Goal: Register for event/course

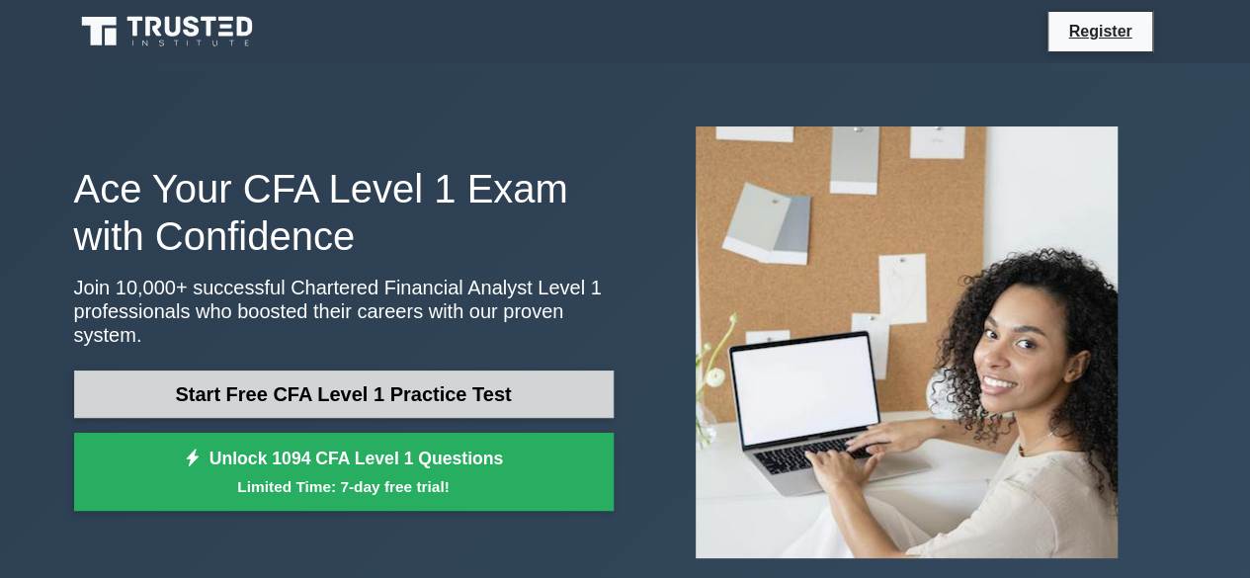
click at [424, 376] on link "Start Free CFA Level 1 Practice Test" at bounding box center [343, 393] width 539 height 47
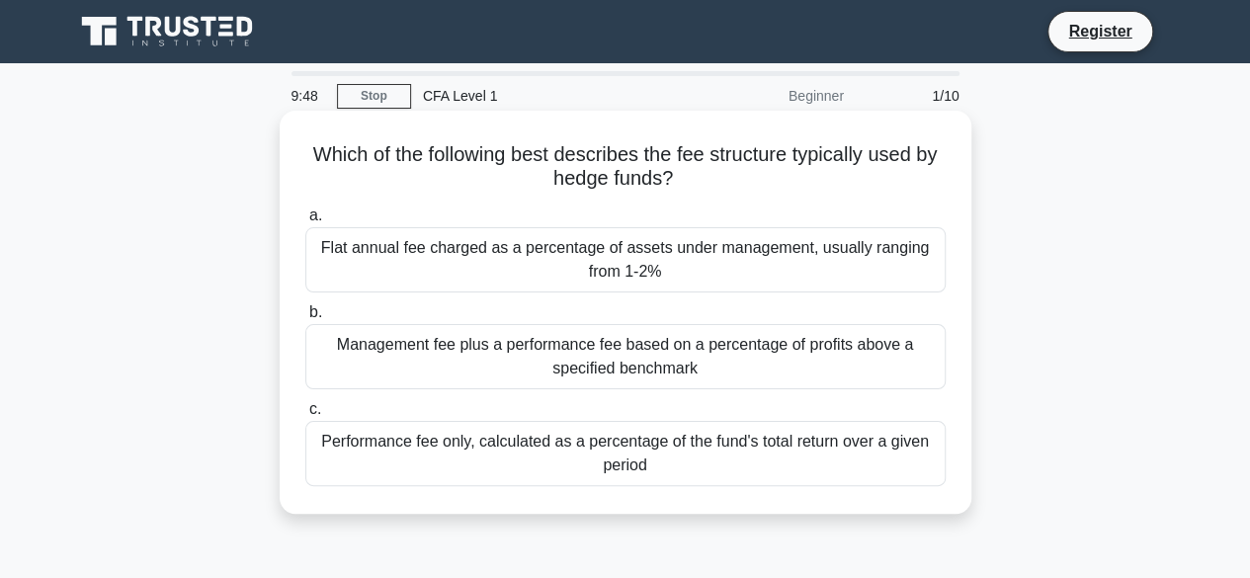
click at [431, 279] on div "Flat annual fee charged as a percentage of assets under management, usually ran…" at bounding box center [625, 259] width 640 height 65
click at [305, 222] on input "a. Flat annual fee charged as a percentage of assets under management, usually …" at bounding box center [305, 215] width 0 height 13
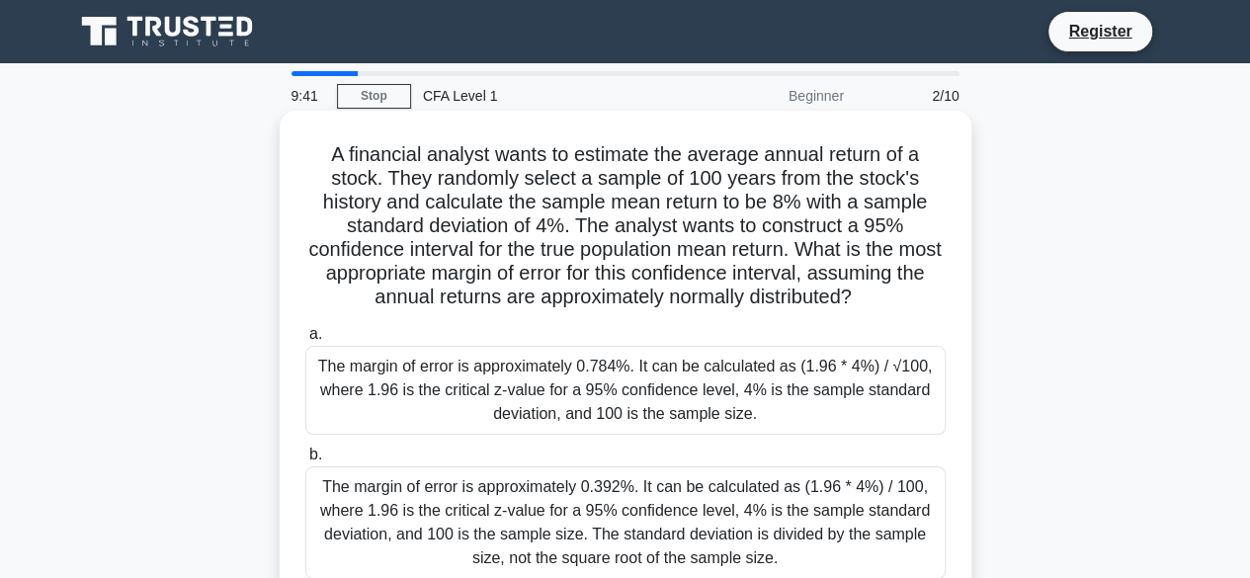
click at [407, 370] on div "The margin of error is approximately 0.784%. It can be calculated as (1.96 * 4%…" at bounding box center [625, 390] width 640 height 89
click at [305, 341] on input "a. The margin of error is approximately 0.784%. It can be calculated as (1.96 *…" at bounding box center [305, 334] width 0 height 13
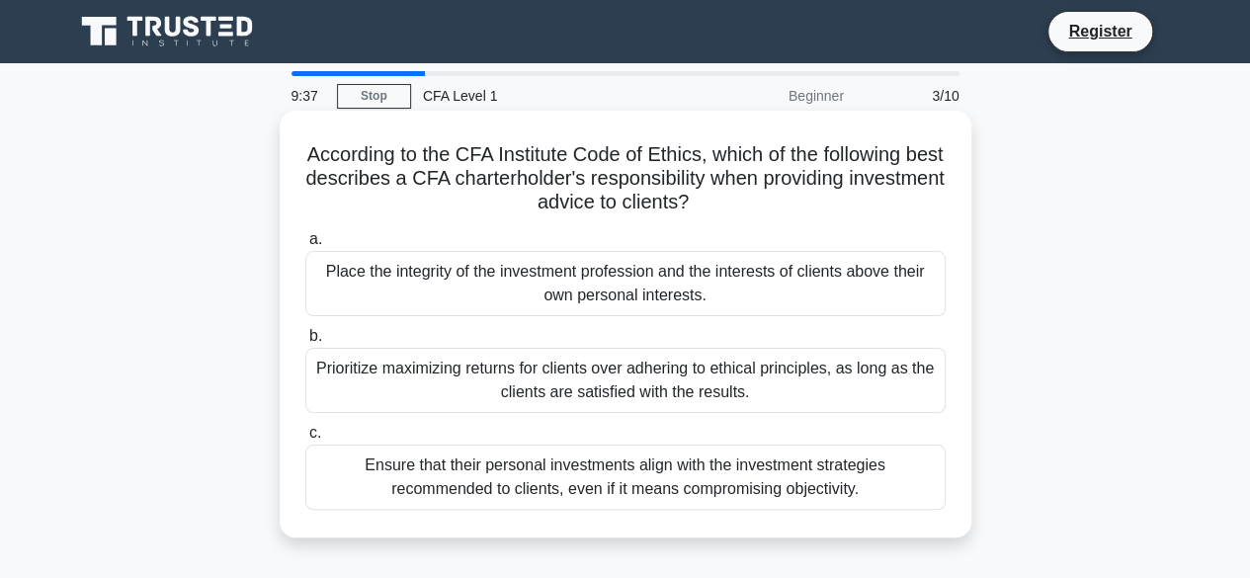
click at [405, 467] on div "Ensure that their personal investments align with the investment strategies rec…" at bounding box center [625, 477] width 640 height 65
click at [305, 440] on input "c. Ensure that their personal investments align with the investment strategies …" at bounding box center [305, 433] width 0 height 13
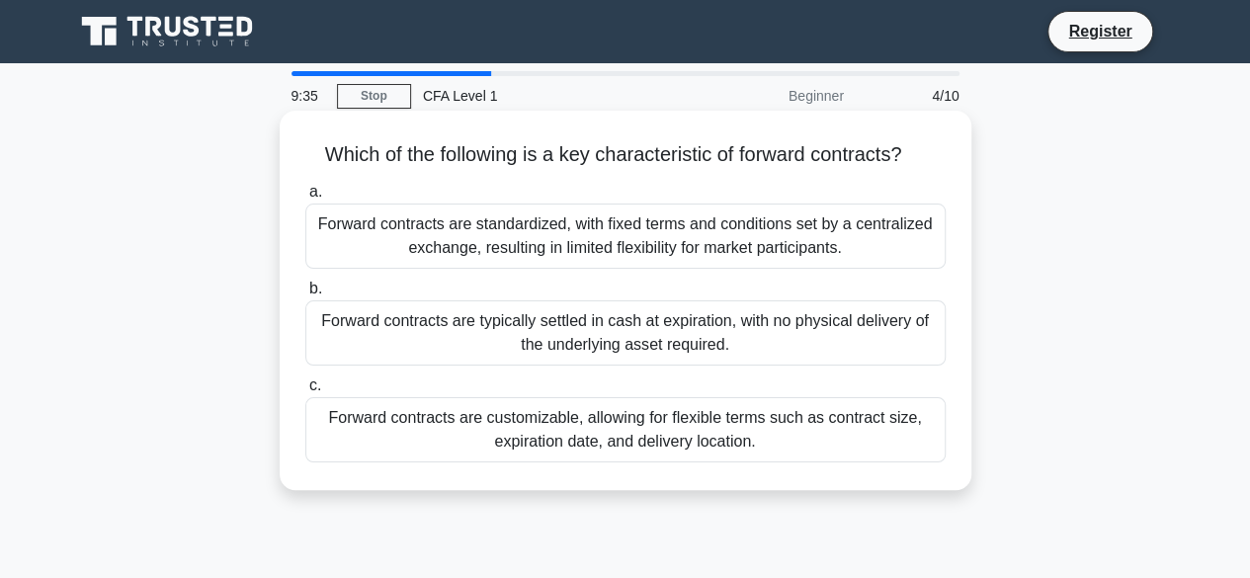
click at [385, 345] on div "Forward contracts are typically settled in cash at expiration, with no physical…" at bounding box center [625, 332] width 640 height 65
click at [305, 295] on input "b. Forward contracts are typically settled in cash at expiration, with no physi…" at bounding box center [305, 289] width 0 height 13
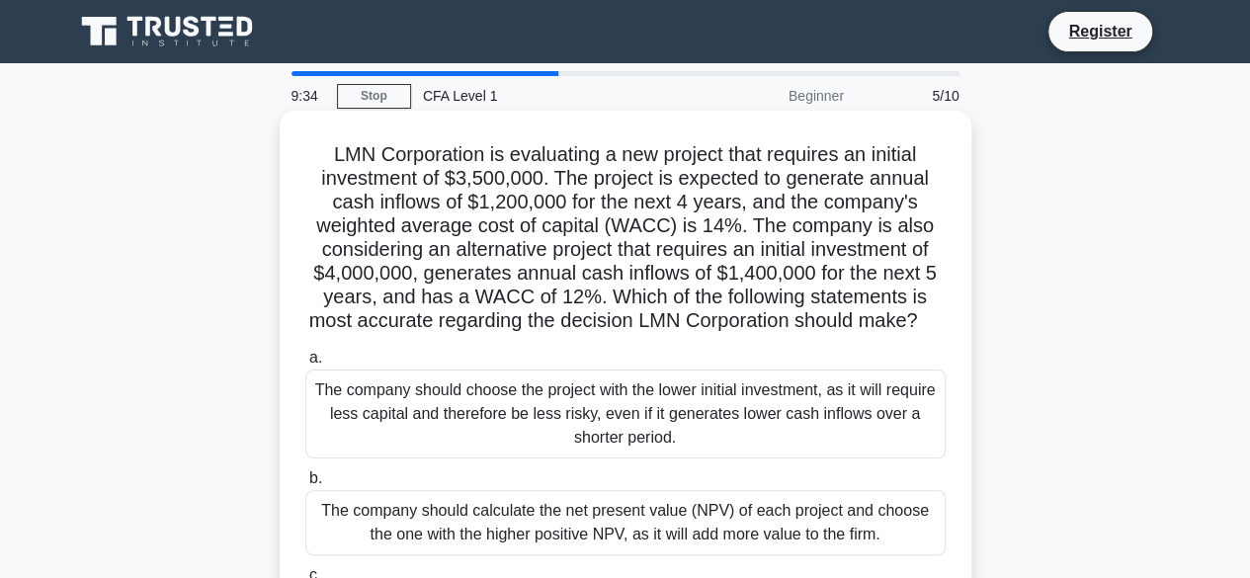
click at [407, 414] on div "The company should choose the project with the lower initial investment, as it …" at bounding box center [625, 413] width 640 height 89
click at [305, 365] on input "a. The company should choose the project with the lower initial investment, as …" at bounding box center [305, 358] width 0 height 13
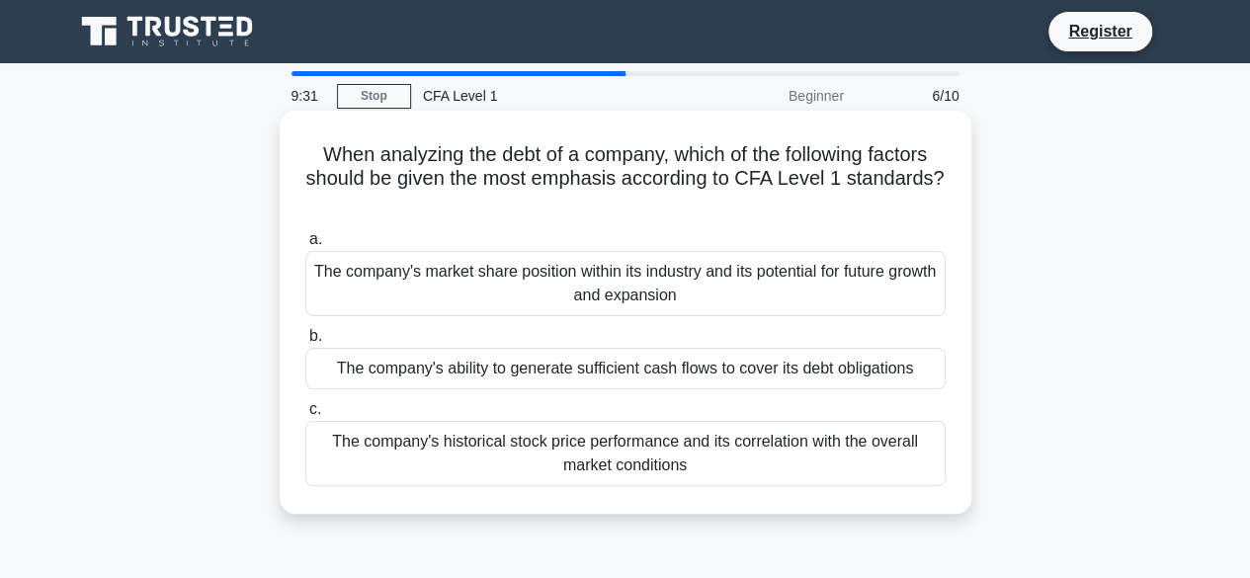
click at [429, 384] on div "The company's ability to generate sufficient cash flows to cover its debt oblig…" at bounding box center [625, 368] width 640 height 41
click at [305, 343] on input "b. The company's ability to generate sufficient cash flows to cover its debt ob…" at bounding box center [305, 336] width 0 height 13
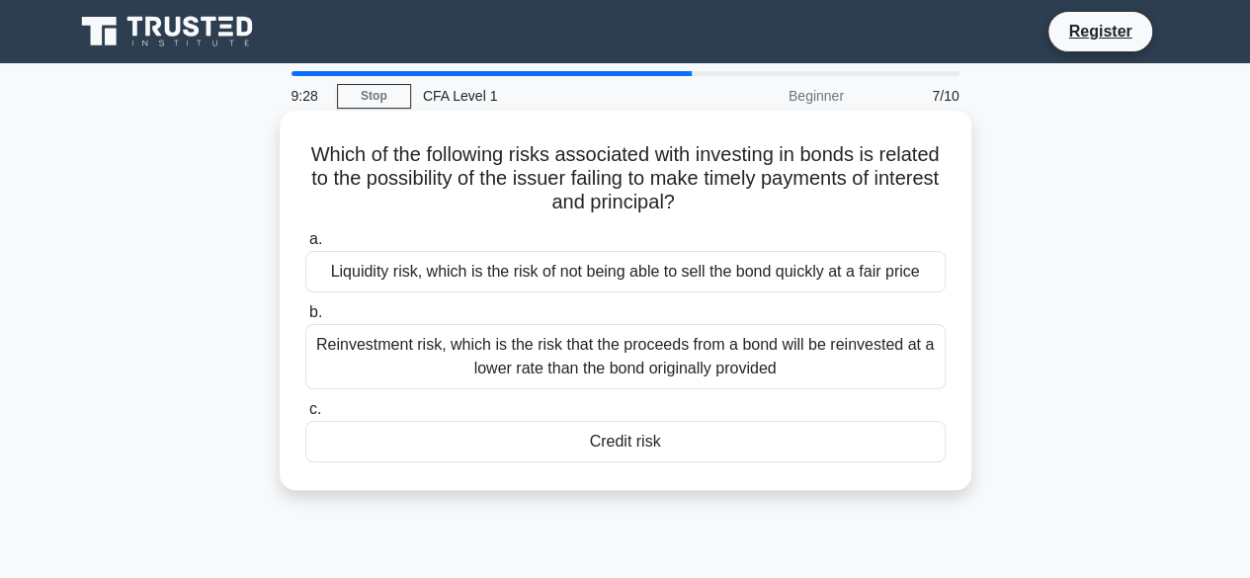
click at [512, 442] on div "Credit risk" at bounding box center [625, 441] width 640 height 41
click at [305, 416] on input "c. Credit risk" at bounding box center [305, 409] width 0 height 13
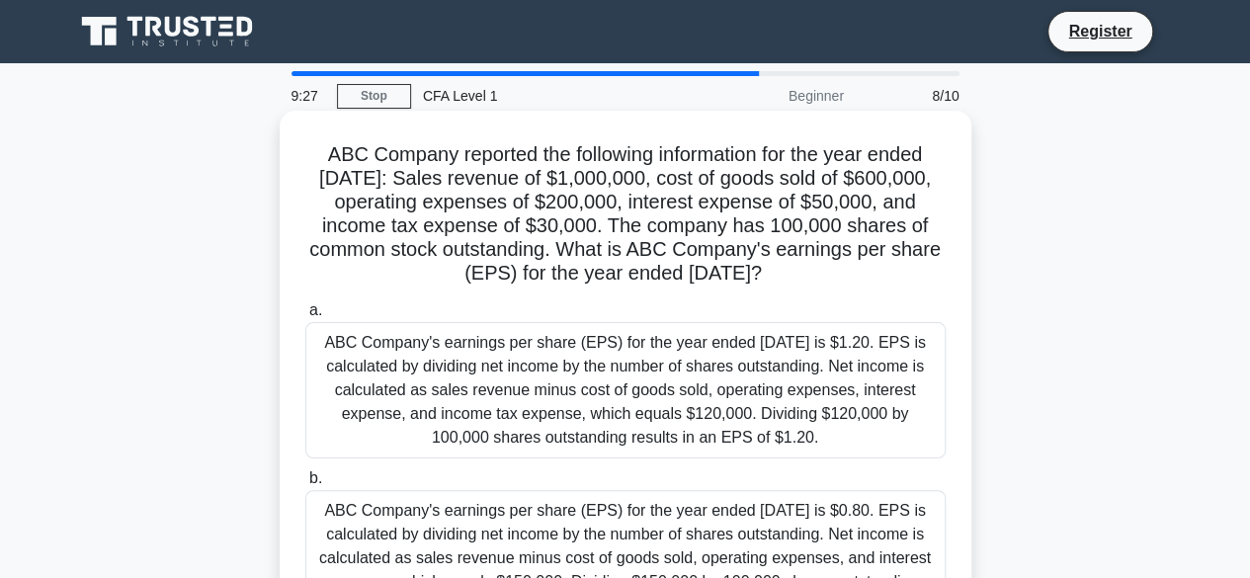
click at [508, 406] on div "ABC Company's earnings per share (EPS) for the year ended [DATE] is $1.20. EPS …" at bounding box center [625, 390] width 640 height 136
click at [305, 317] on input "a. ABC Company's earnings per share (EPS) for the year ended [DATE] is $1.20. E…" at bounding box center [305, 310] width 0 height 13
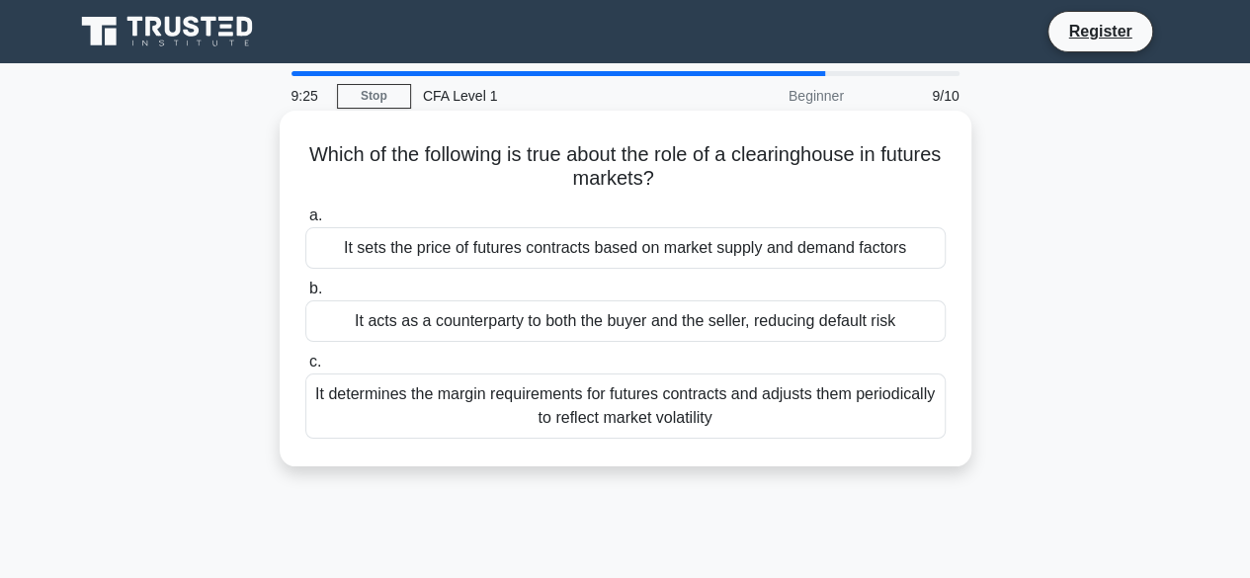
click at [499, 311] on div "It acts as a counterparty to both the buyer and the seller, reducing default ri…" at bounding box center [625, 320] width 640 height 41
click at [305, 295] on input "b. It acts as a counterparty to both the buyer and the seller, reducing default…" at bounding box center [305, 289] width 0 height 13
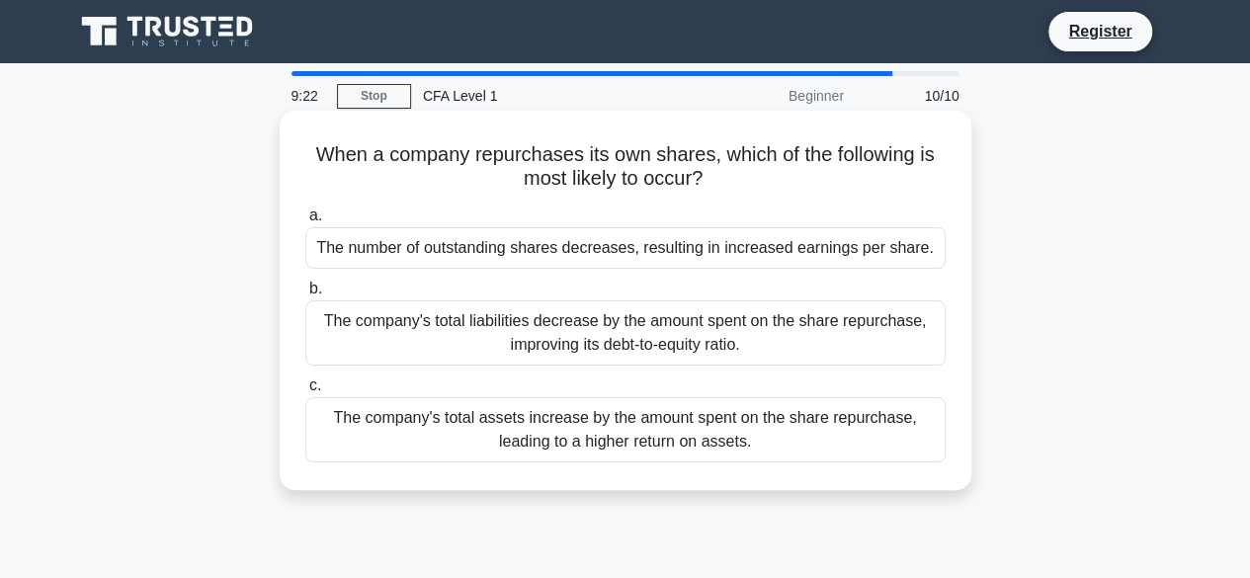
click at [518, 262] on div "The number of outstanding shares decreases, resulting in increased earnings per…" at bounding box center [625, 247] width 640 height 41
click at [305, 222] on input "a. The number of outstanding shares decreases, resulting in increased earnings …" at bounding box center [305, 215] width 0 height 13
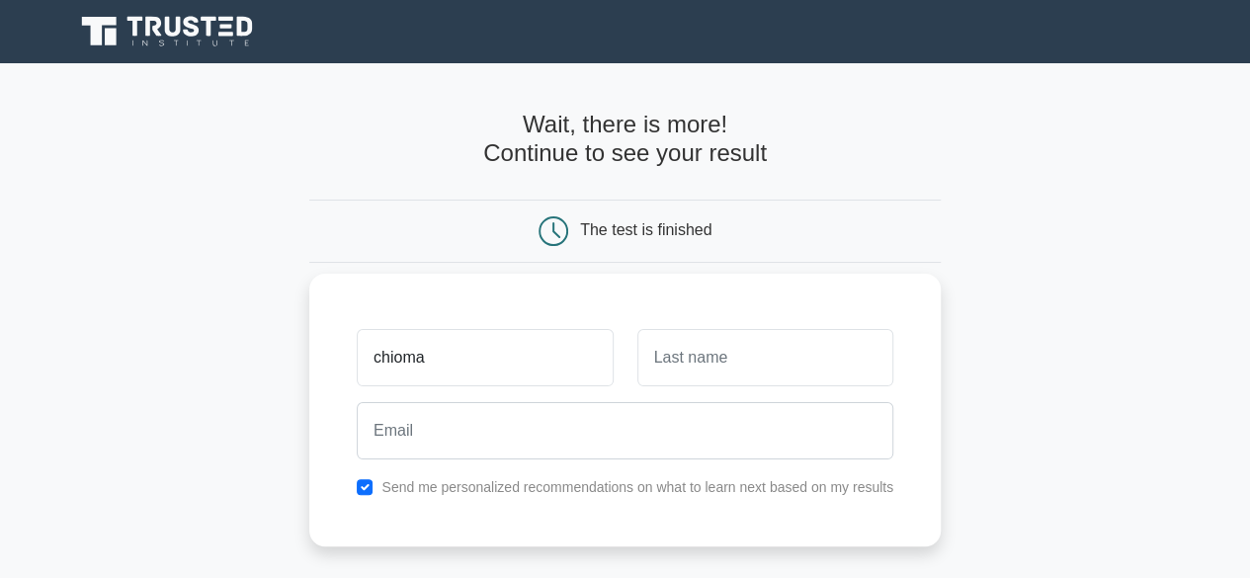
type input "chioma"
click at [694, 349] on input "text" at bounding box center [765, 357] width 256 height 57
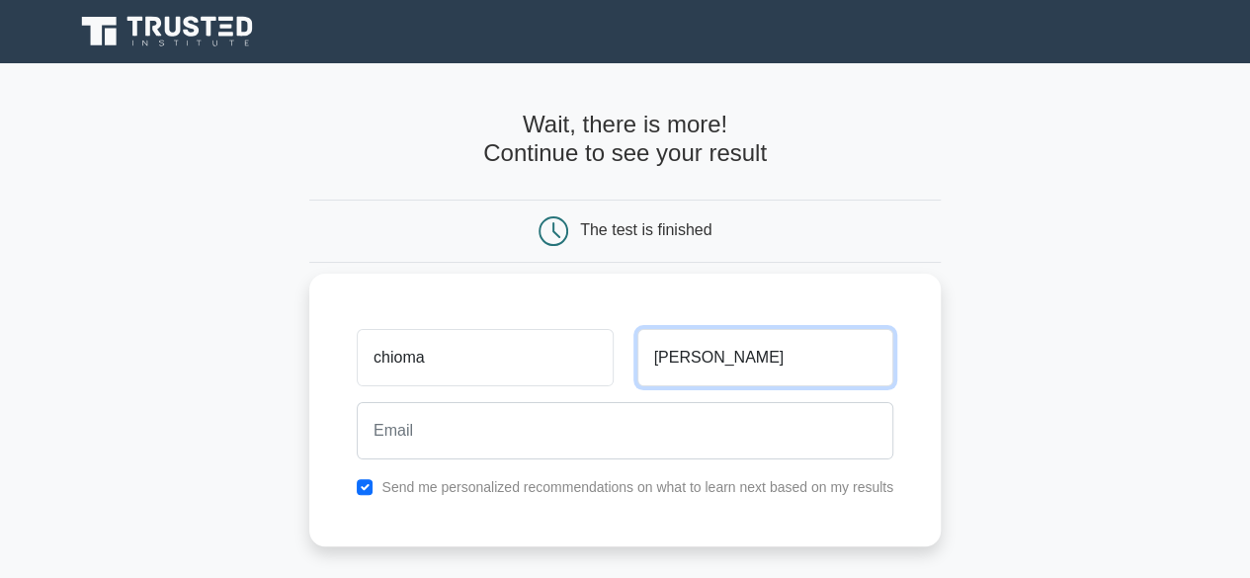
type input "ruth"
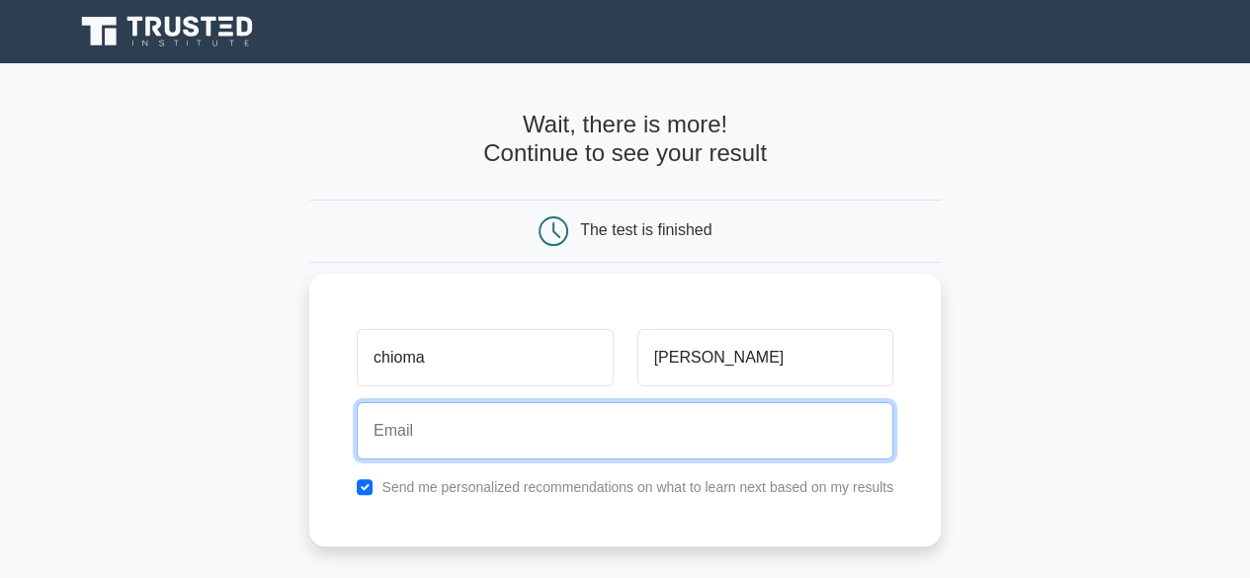
click at [654, 427] on input "email" at bounding box center [625, 430] width 536 height 57
click at [411, 431] on input "obiyahioma@" at bounding box center [625, 430] width 536 height 57
click at [476, 433] on input "obiyachioma@" at bounding box center [625, 430] width 536 height 57
type input "obiyachioma626@gmail.com"
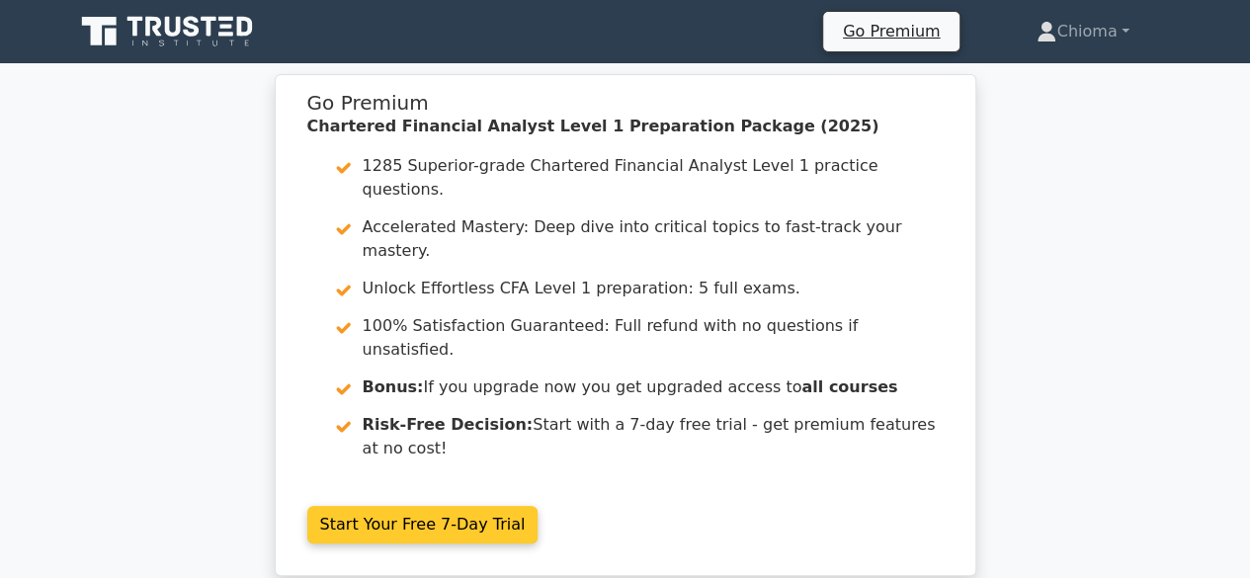
click at [400, 506] on link "Start Your Free 7-Day Trial" at bounding box center [422, 525] width 231 height 38
